Goal: Information Seeking & Learning: Learn about a topic

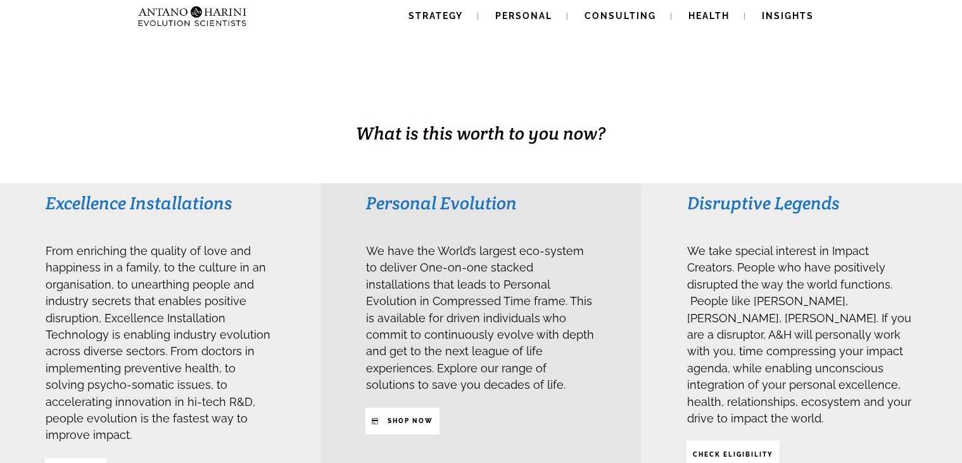
scroll to position [184, 0]
drag, startPoint x: 25, startPoint y: 201, endPoint x: 132, endPoint y: 218, distance: 108.3
click at [132, 218] on div "Excellence Installations From enriching the quality of love and happiness in a …" at bounding box center [160, 336] width 321 height 309
click at [112, 224] on div "Excellence Installations" at bounding box center [160, 208] width 230 height 37
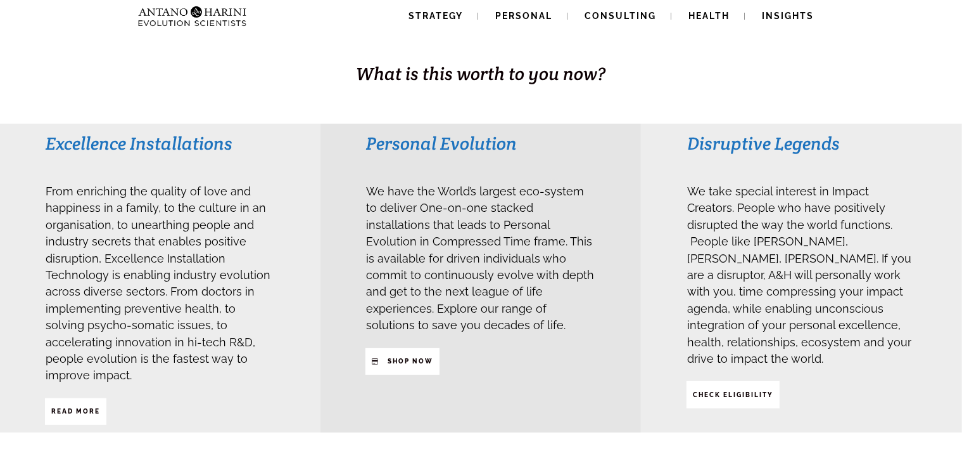
scroll to position [243, 0]
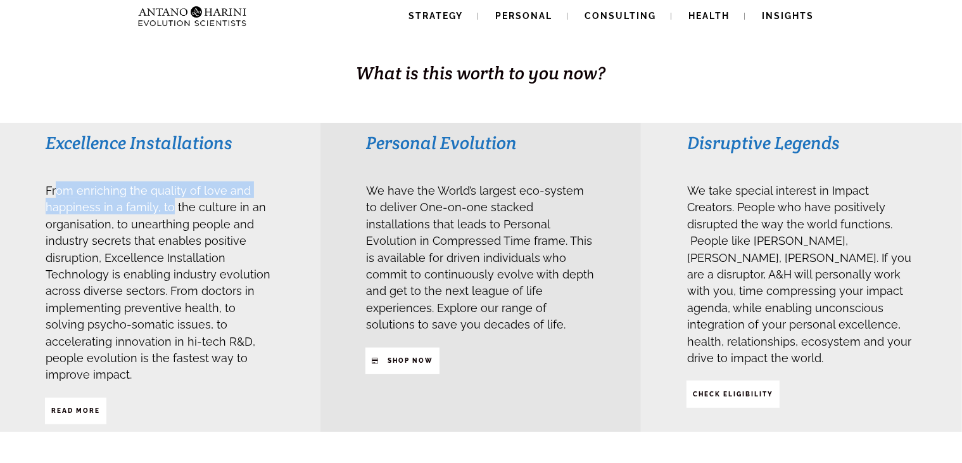
drag, startPoint x: 58, startPoint y: 194, endPoint x: 170, endPoint y: 207, distance: 112.9
click at [170, 207] on span "From enriching the quality of love and happiness in a family, to the culture in…" at bounding box center [158, 280] width 225 height 207
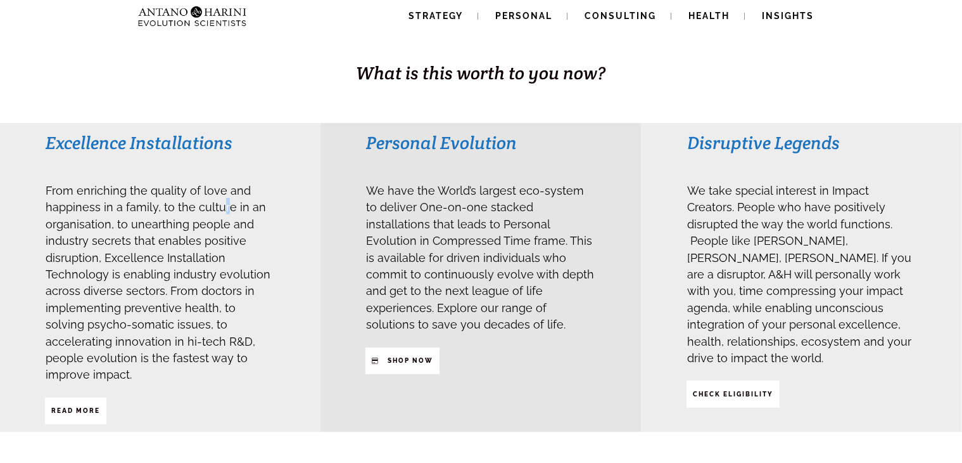
click at [222, 207] on span "From enriching the quality of love and happiness in a family, to the culture in…" at bounding box center [158, 282] width 225 height 197
drag, startPoint x: 126, startPoint y: 208, endPoint x: 139, endPoint y: 209, distance: 13.3
click at [139, 209] on span "From enriching the quality of love and happiness in a family, to the culture in…" at bounding box center [158, 280] width 225 height 207
drag, startPoint x: 167, startPoint y: 209, endPoint x: 238, endPoint y: 222, distance: 72.1
click at [238, 222] on span "From enriching the quality of love and happiness in a family, to the culture in…" at bounding box center [158, 280] width 225 height 207
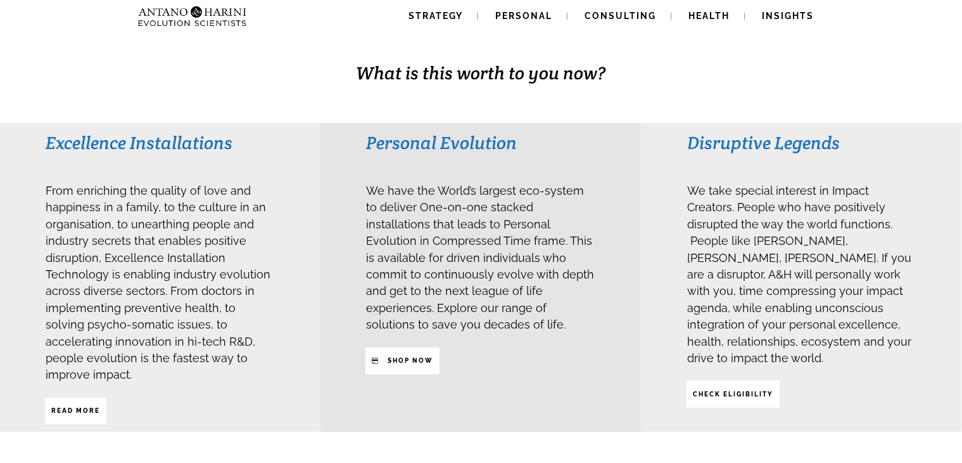
click at [172, 250] on span "From enriching the quality of love and happiness in a family, to the culture in…" at bounding box center [158, 282] width 225 height 197
drag, startPoint x: 144, startPoint y: 305, endPoint x: 198, endPoint y: 317, distance: 55.3
click at [198, 317] on span "From enriching the quality of love and happiness in a family, to the culture in…" at bounding box center [158, 282] width 225 height 197
drag, startPoint x: 218, startPoint y: 320, endPoint x: 232, endPoint y: 327, distance: 15.6
click at [232, 327] on span "From enriching the quality of love and happiness in a family, to the culture in…" at bounding box center [158, 280] width 225 height 207
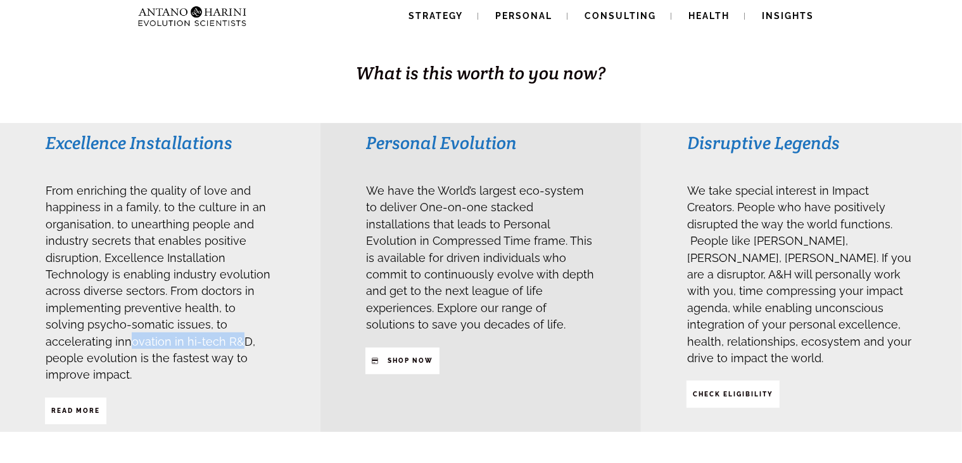
drag, startPoint x: 63, startPoint y: 338, endPoint x: 186, endPoint y: 336, distance: 122.9
click at [177, 339] on span "From enriching the quality of love and happiness in a family, to the culture in…" at bounding box center [158, 280] width 225 height 207
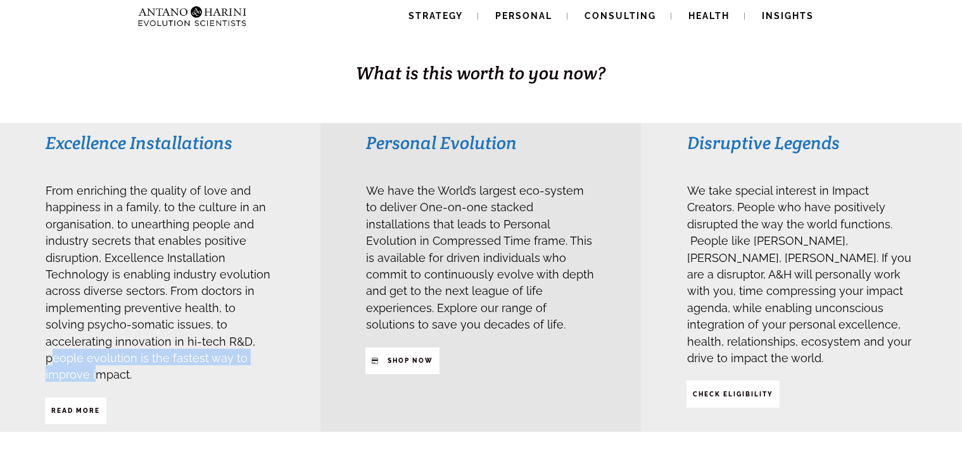
drag, startPoint x: 193, startPoint y: 339, endPoint x: 207, endPoint y: 350, distance: 17.5
click at [205, 350] on span "From enriching the quality of love and happiness in a family, to the culture in…" at bounding box center [158, 280] width 225 height 207
click at [231, 353] on span "From enriching the quality of love and happiness in a family, to the culture in…" at bounding box center [158, 282] width 225 height 197
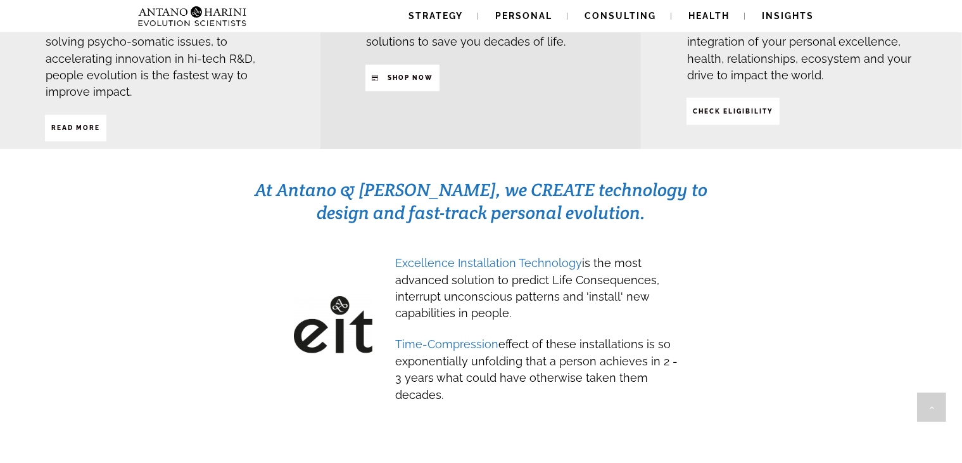
scroll to position [527, 0]
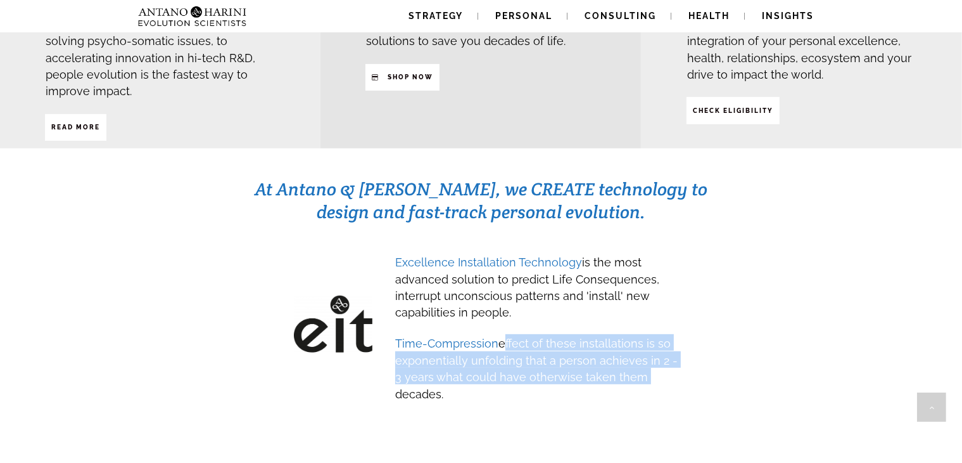
drag, startPoint x: 639, startPoint y: 357, endPoint x: 501, endPoint y: 320, distance: 142.9
click at [501, 334] on h3 "Time-Compression effect of these installations is so exponentially unfolding th…" at bounding box center [537, 367] width 284 height 67
click at [500, 336] on span "Time-Compression effect of these installations is so exponentially unfolding th…" at bounding box center [536, 367] width 283 height 63
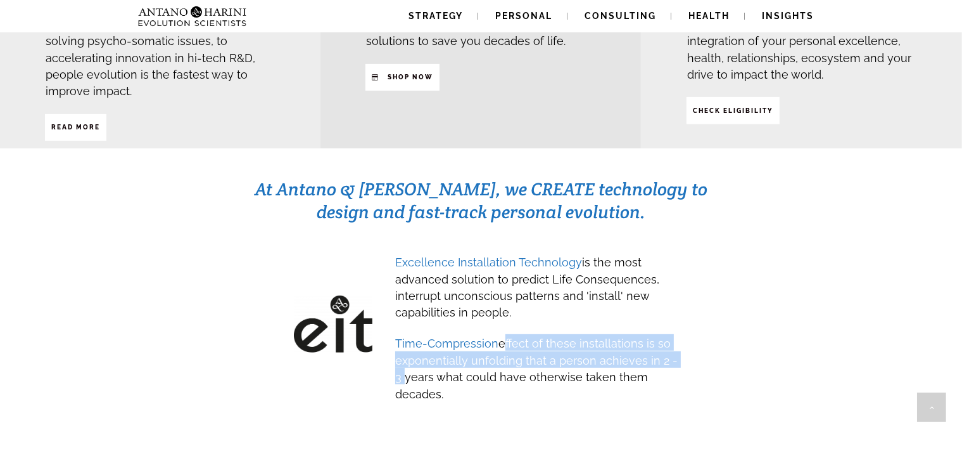
drag, startPoint x: 500, startPoint y: 320, endPoint x: 679, endPoint y: 340, distance: 180.4
click at [679, 340] on h3 "Time-Compression effect of these installations is so exponentially unfolding th…" at bounding box center [537, 367] width 284 height 67
click at [680, 340] on div "Excellence Installation Technology is the most advanced solution to predict Lif…" at bounding box center [538, 327] width 286 height 150
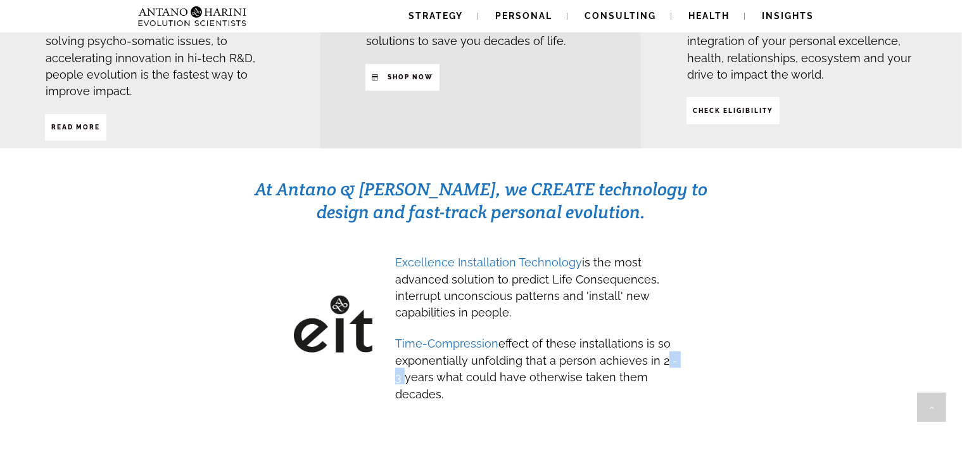
drag, startPoint x: 680, startPoint y: 340, endPoint x: 655, endPoint y: 339, distance: 25.4
click at [655, 339] on div "Excellence Installation Technology is the most advanced solution to predict Lif…" at bounding box center [538, 327] width 286 height 150
click at [641, 368] on h3 "Time-Compression effect of these installations is so exponentially unfolding th…" at bounding box center [537, 367] width 284 height 67
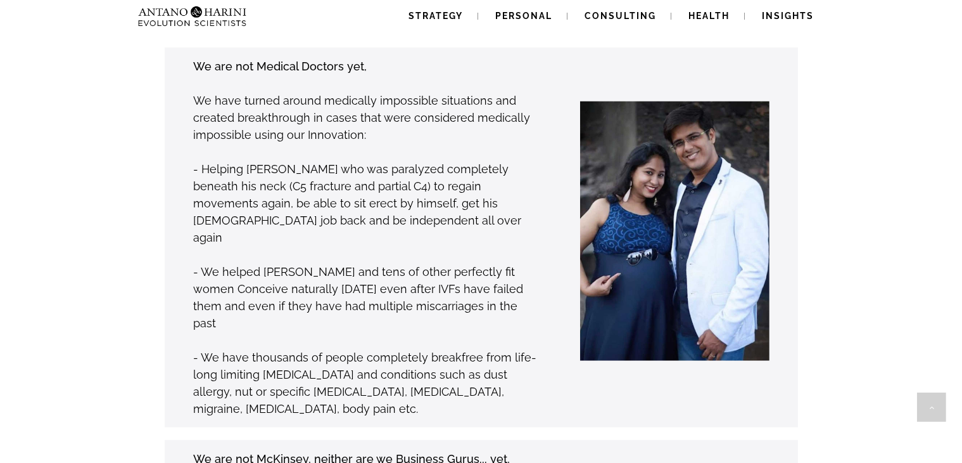
scroll to position [1004, 0]
drag, startPoint x: 266, startPoint y: 227, endPoint x: 293, endPoint y: 231, distance: 26.9
click at [293, 262] on p "- We helped Anupreksha and tens of other perfectly fit women Conceive naturally…" at bounding box center [367, 296] width 347 height 68
drag, startPoint x: 299, startPoint y: 231, endPoint x: 327, endPoint y: 234, distance: 28.0
click at [327, 262] on p "- We helped Anupreksha and tens of other perfectly fit women Conceive naturally…" at bounding box center [367, 296] width 347 height 68
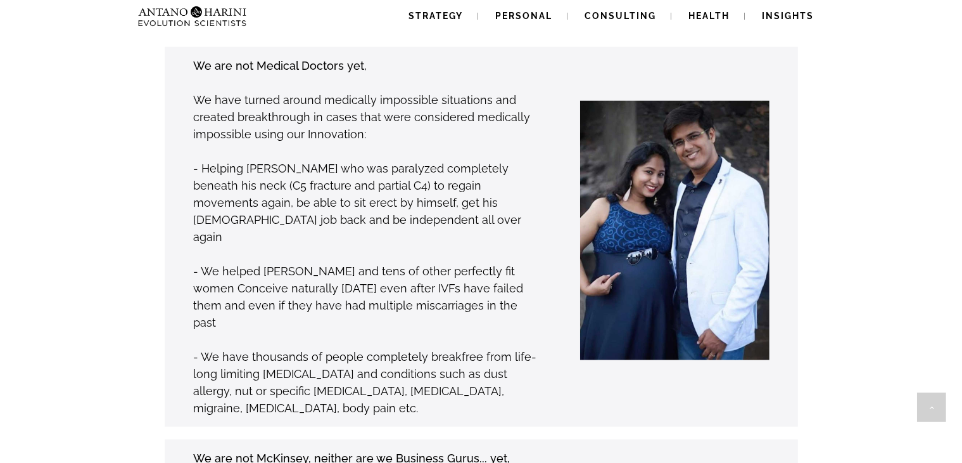
click at [361, 262] on p "- We helped Anupreksha and tens of other perfectly fit women Conceive naturally…" at bounding box center [367, 296] width 347 height 68
drag, startPoint x: 219, startPoint y: 246, endPoint x: 528, endPoint y: 265, distance: 309.7
click at [528, 265] on p "- We helped Anupreksha and tens of other perfectly fit women Conceive naturally…" at bounding box center [367, 296] width 347 height 68
click at [451, 348] on p "- We have thousands of people completely breakfree from life-long limiting alle…" at bounding box center [367, 382] width 347 height 68
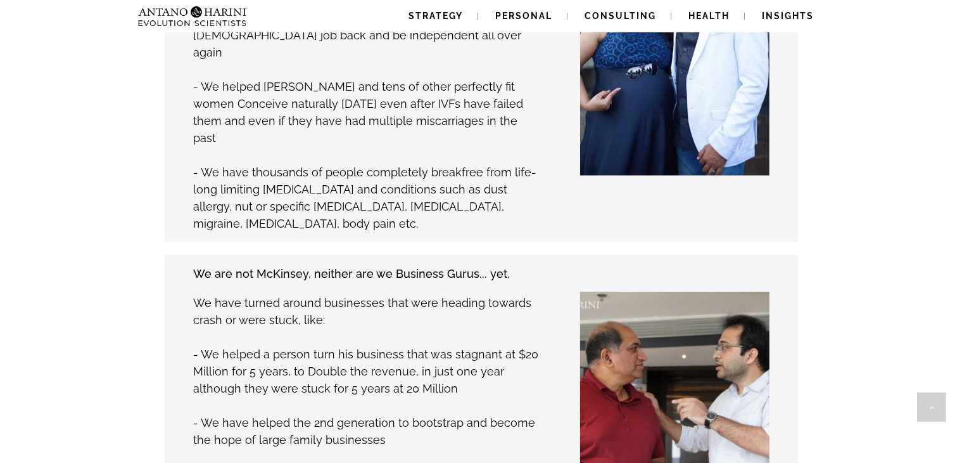
scroll to position [1189, 0]
drag, startPoint x: 312, startPoint y: 238, endPoint x: 350, endPoint y: 246, distance: 38.1
click at [348, 293] on p "We have turned around businesses that were heading towards crash or were stuck,…" at bounding box center [367, 310] width 347 height 34
drag, startPoint x: 355, startPoint y: 248, endPoint x: 366, endPoint y: 249, distance: 10.2
click at [366, 293] on p "We have turned around businesses that were heading towards crash or were stuck,…" at bounding box center [367, 310] width 347 height 34
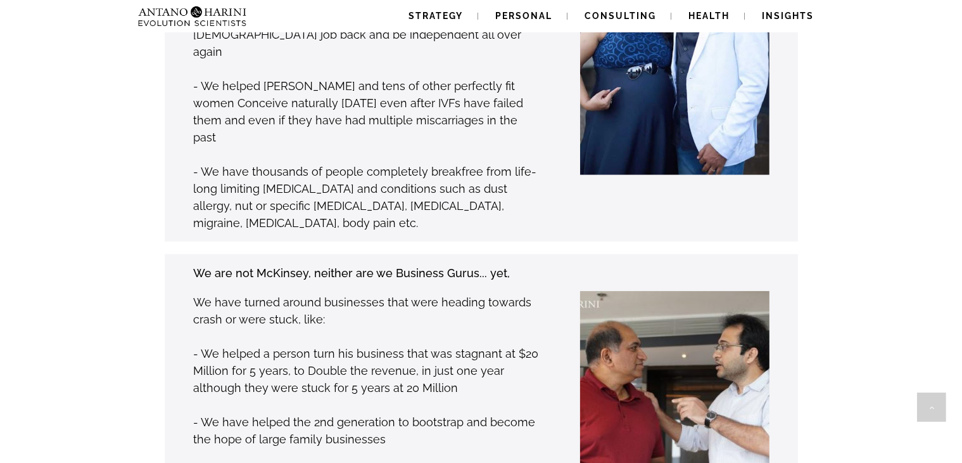
click at [388, 293] on p "We have turned around businesses that were heading towards crash or were stuck,…" at bounding box center [367, 310] width 347 height 34
click at [312, 293] on p "We have turned around businesses that were heading towards crash or were stuck,…" at bounding box center [367, 310] width 347 height 34
click at [340, 293] on p "We have turned around businesses that were heading towards crash or were stuck,…" at bounding box center [367, 310] width 347 height 34
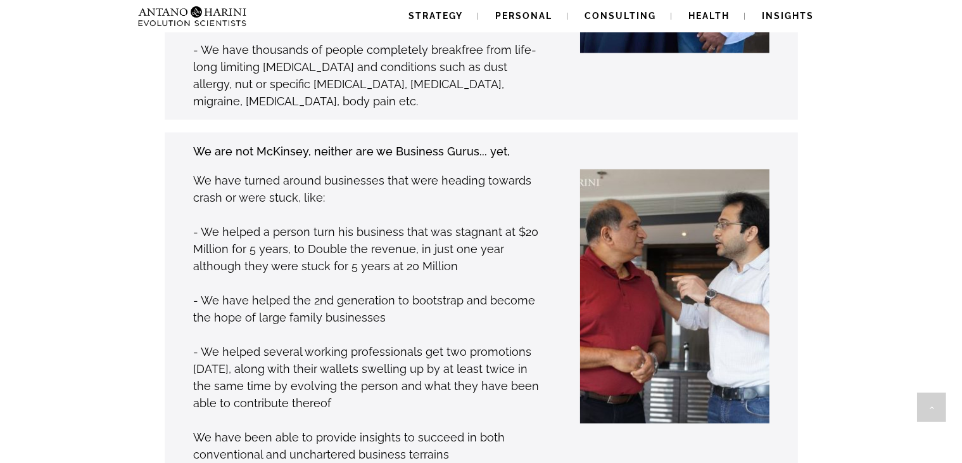
scroll to position [1310, 0]
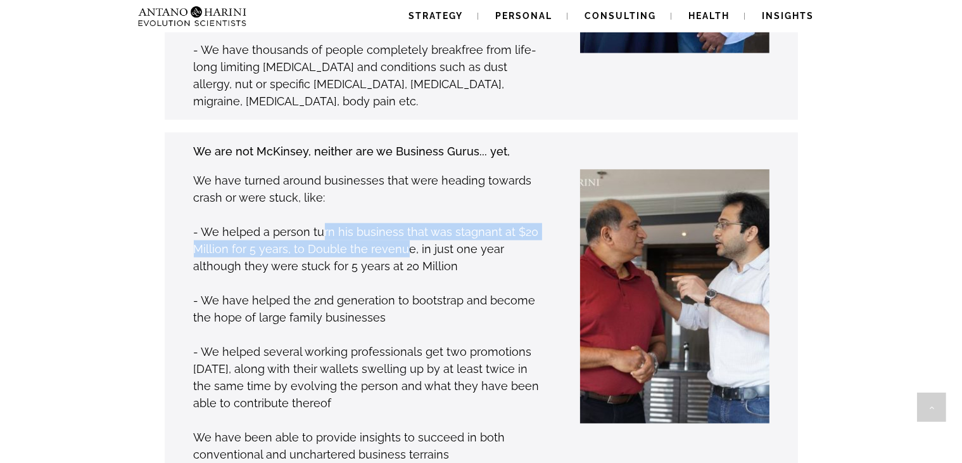
drag, startPoint x: 321, startPoint y: 170, endPoint x: 405, endPoint y: 184, distance: 85.4
click at [405, 223] on p "- We helped a person turn his business that was stagnant at $20 Million for 5 y…" at bounding box center [367, 248] width 347 height 51
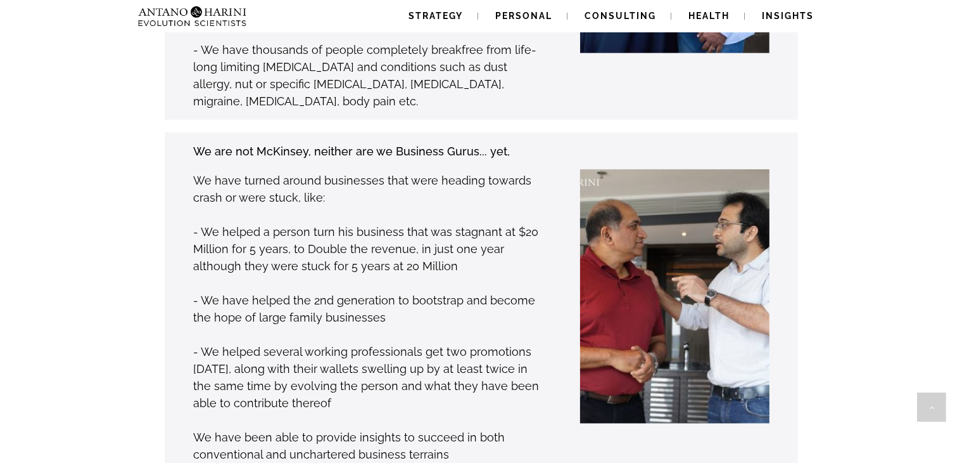
click at [414, 274] on p at bounding box center [367, 282] width 347 height 17
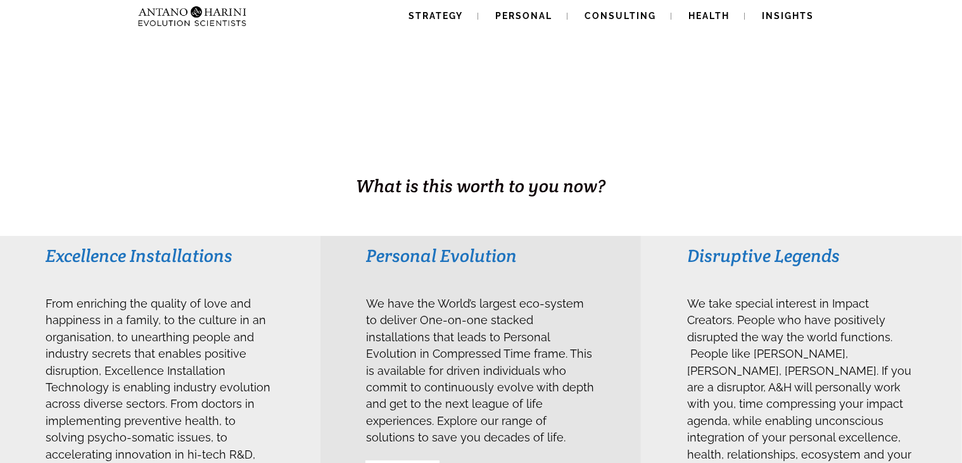
scroll to position [0, 0]
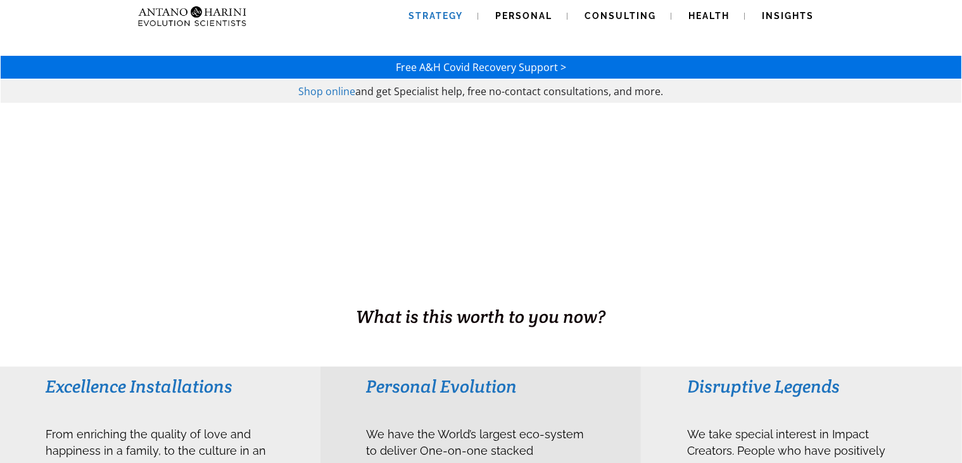
click at [456, 11] on span "Strategy" at bounding box center [436, 16] width 54 height 10
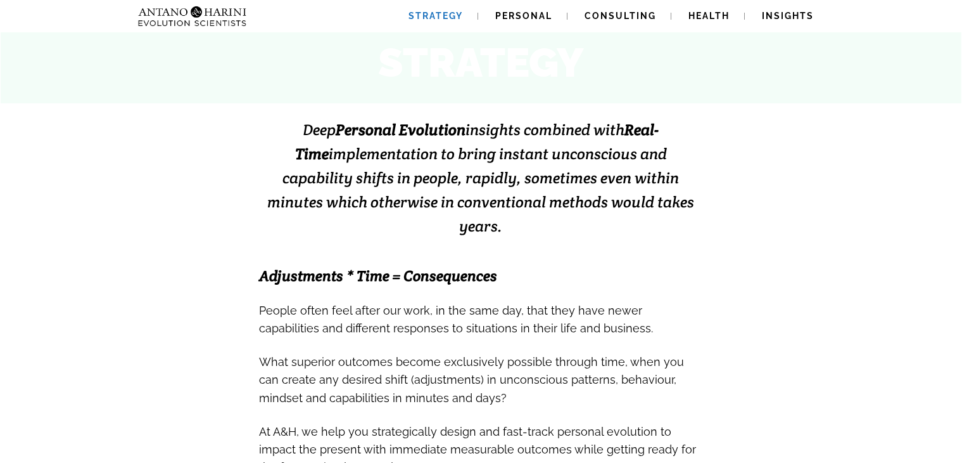
scroll to position [227, 0]
